Goal: Task Accomplishment & Management: Manage account settings

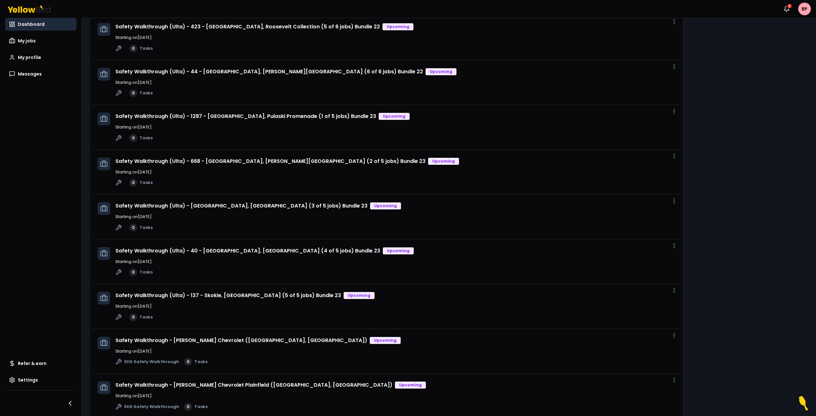
scroll to position [249, 0]
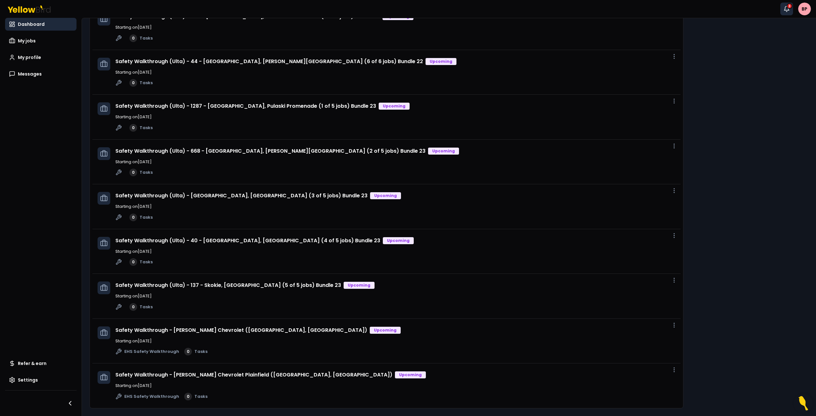
click at [787, 7] on div "3" at bounding box center [790, 6] width 6 height 6
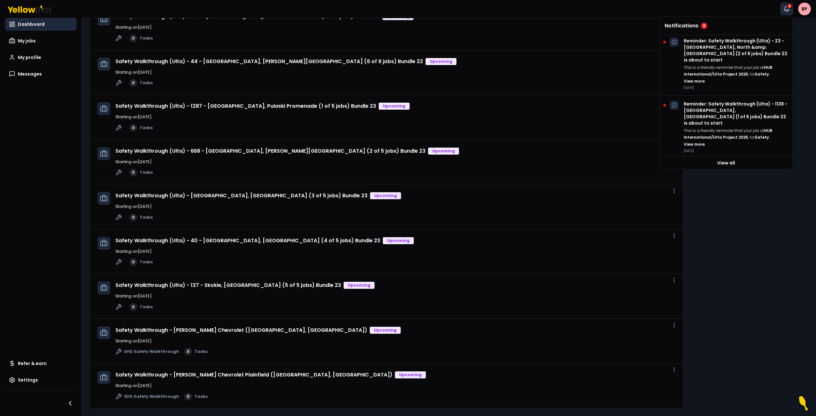
scroll to position [0, 0]
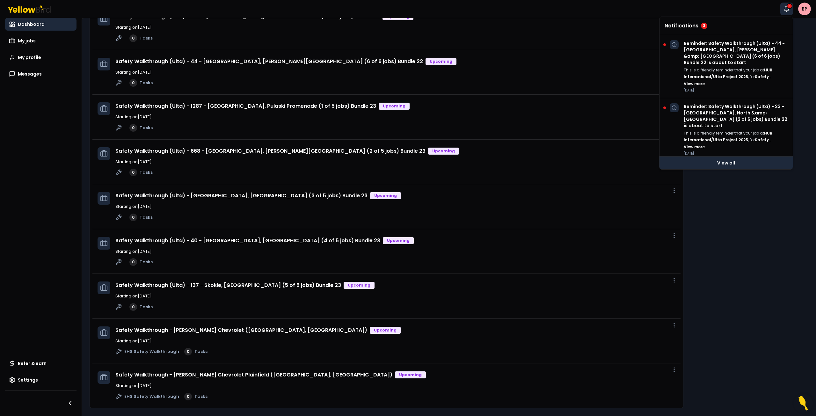
click at [738, 162] on link "View all" at bounding box center [725, 162] width 133 height 13
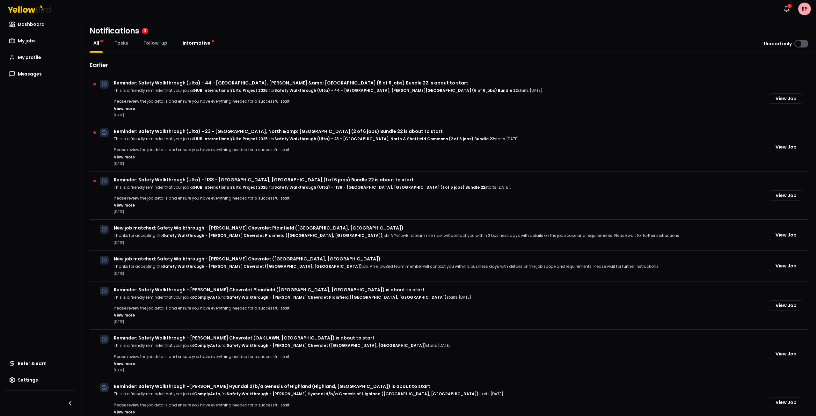
click at [196, 42] on span "Informative" at bounding box center [197, 43] width 28 height 6
click at [156, 44] on span "Follow-up" at bounding box center [155, 43] width 24 height 6
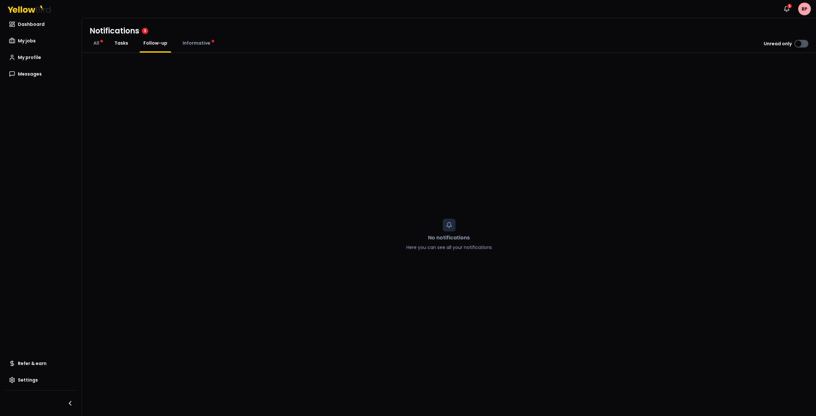
drag, startPoint x: 118, startPoint y: 45, endPoint x: 114, endPoint y: 45, distance: 3.8
click at [118, 45] on span "Tasks" at bounding box center [121, 43] width 14 height 6
click at [96, 43] on span "All" at bounding box center [96, 43] width 6 height 6
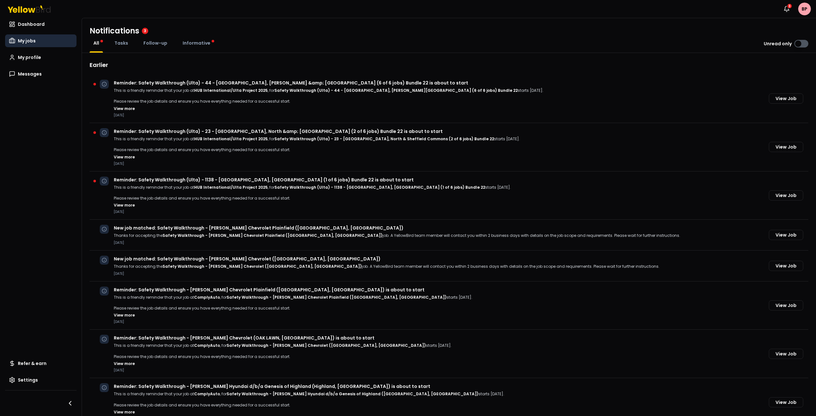
click at [26, 43] on span "My jobs" at bounding box center [27, 41] width 18 height 6
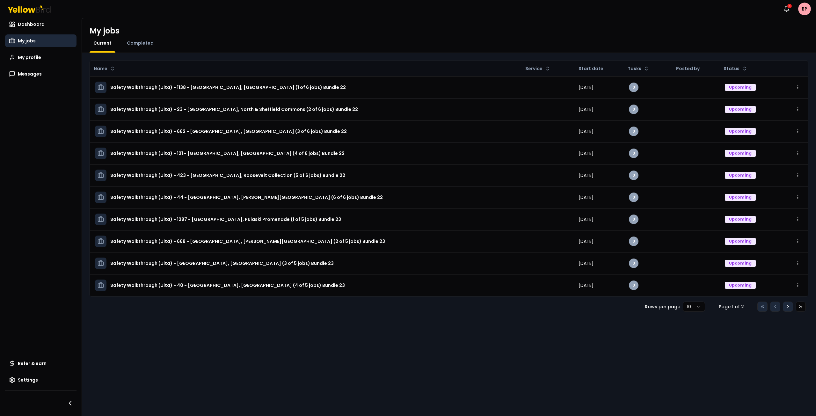
click at [788, 307] on icon at bounding box center [787, 306] width 5 height 5
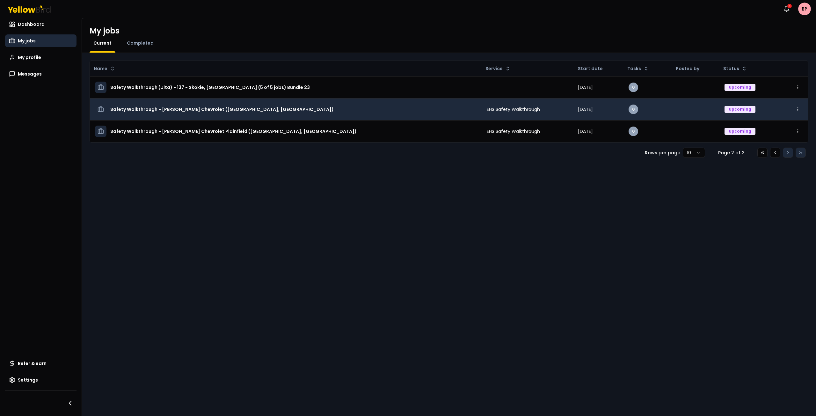
click at [167, 112] on h3 "Safety Walkthrough - [PERSON_NAME] Chevrolet ([GEOGRAPHIC_DATA], [GEOGRAPHIC_DA…" at bounding box center [221, 109] width 223 height 11
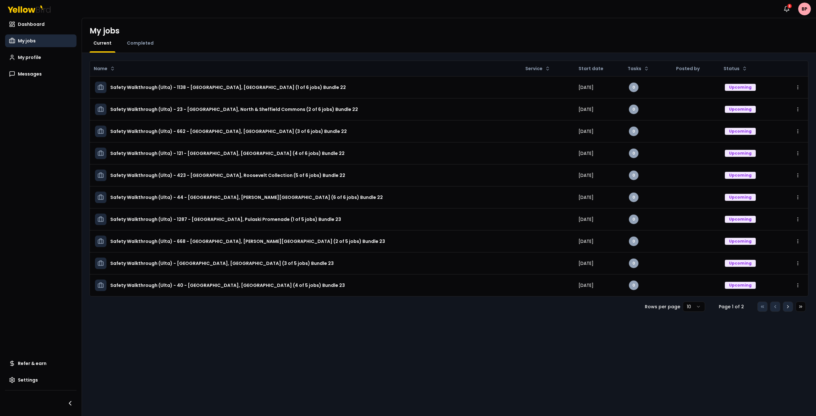
click at [786, 307] on icon at bounding box center [787, 306] width 5 height 5
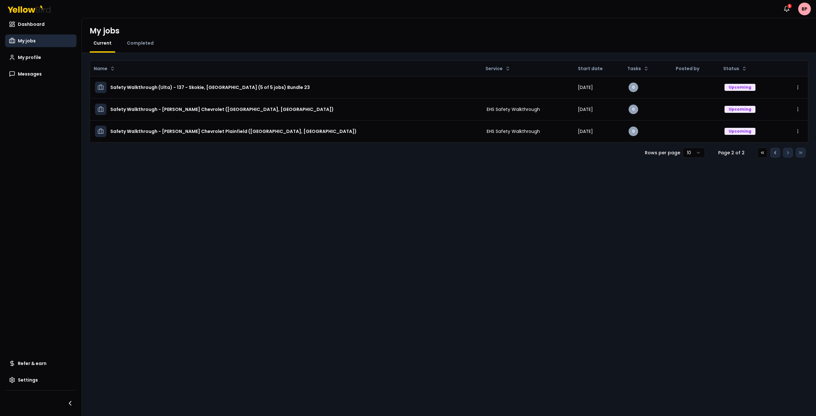
click at [774, 151] on icon at bounding box center [775, 152] width 5 height 5
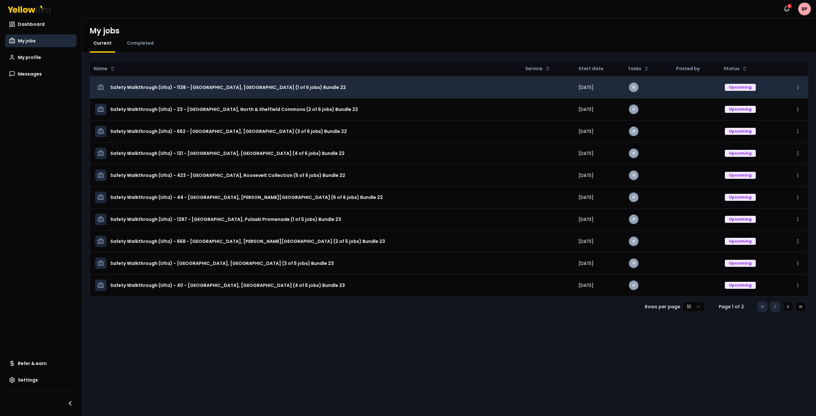
click at [229, 85] on h3 "Safety Walkthrough (Ulta) - 1138 - [GEOGRAPHIC_DATA], [GEOGRAPHIC_DATA] (1 of 6…" at bounding box center [228, 87] width 236 height 11
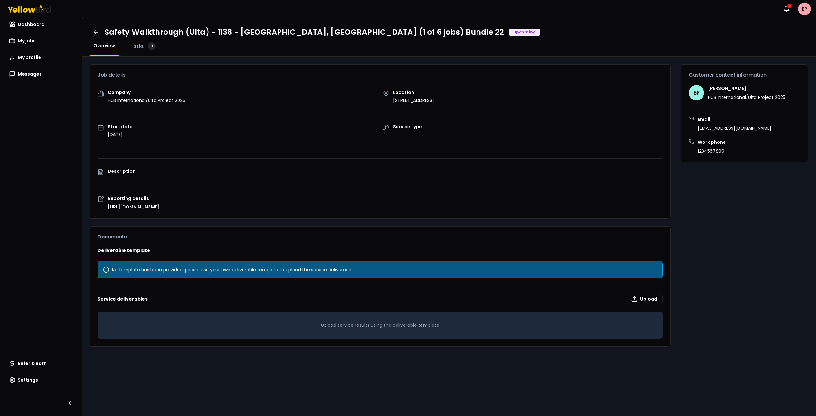
click at [151, 207] on link "[URL][DOMAIN_NAME]" at bounding box center [134, 207] width 52 height 6
